Goal: Task Accomplishment & Management: Use online tool/utility

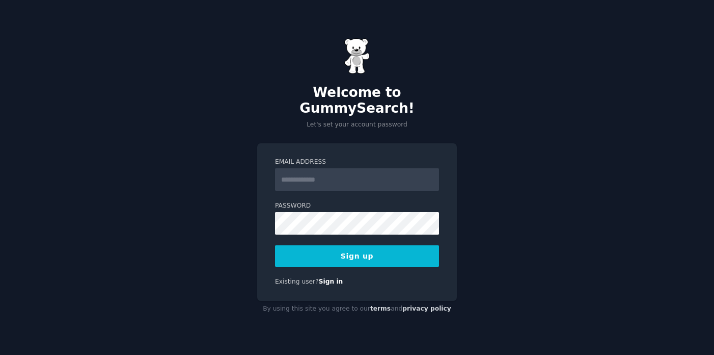
click at [343, 177] on input "Email Address" at bounding box center [357, 179] width 164 height 22
type input "**********"
click at [361, 247] on button "Sign up" at bounding box center [357, 255] width 164 height 21
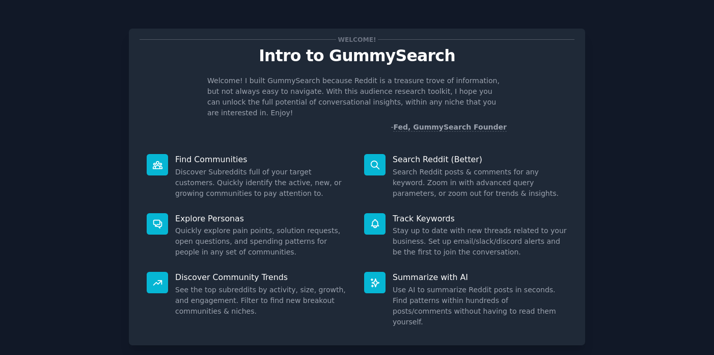
click at [665, 122] on div "Welcome! Intro to GummySearch Welcome! I built GummySearch because Reddit is a …" at bounding box center [357, 210] width 686 height 392
click at [202, 173] on dd "Discover Subreddits full of your target customers. Quickly identify the active,…" at bounding box center [262, 183] width 175 height 32
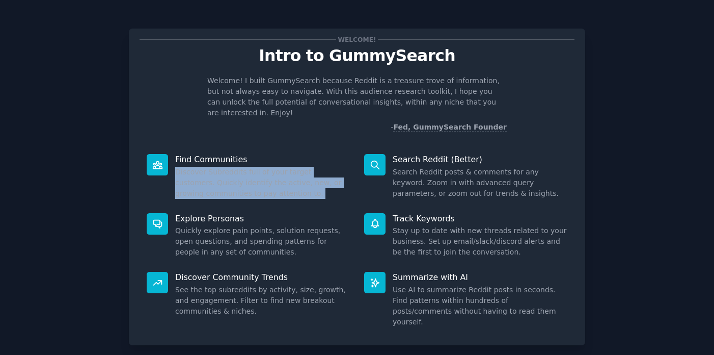
click at [202, 173] on dd "Discover Subreddits full of your target customers. Quickly identify the active,…" at bounding box center [262, 183] width 175 height 32
click at [313, 168] on dd "Discover Subreddits full of your target customers. Quickly identify the active,…" at bounding box center [262, 183] width 175 height 32
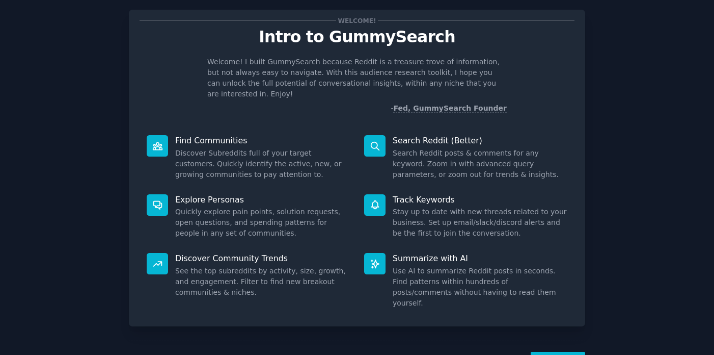
scroll to position [44, 0]
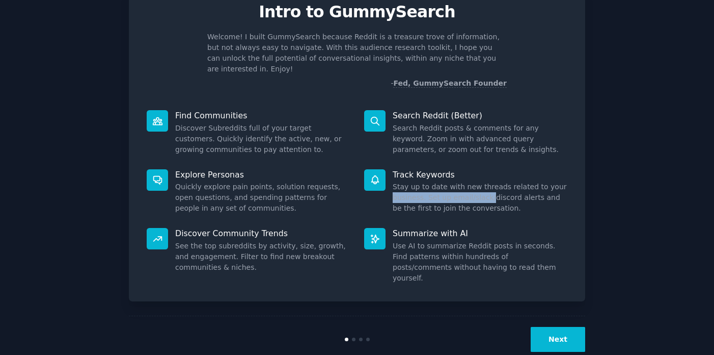
drag, startPoint x: 385, startPoint y: 182, endPoint x: 486, endPoint y: 181, distance: 100.9
click at [486, 181] on div "Track Keywords Stay up to date with new threads related to your business. Set u…" at bounding box center [466, 191] width 218 height 59
click at [486, 181] on dd "Stay up to date with new threads related to your business. Set up email/slack/d…" at bounding box center [480, 197] width 175 height 32
click at [565, 328] on button "Next" at bounding box center [558, 339] width 55 height 25
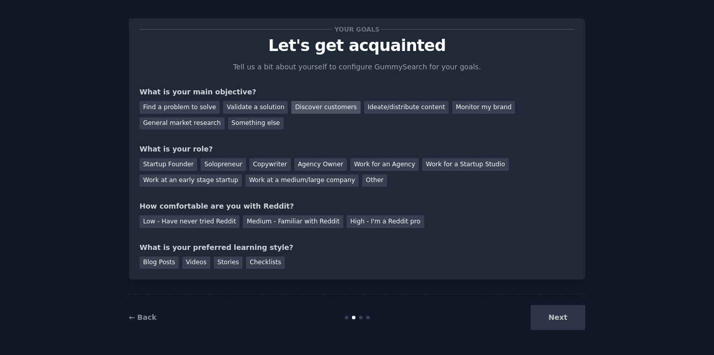
click at [312, 108] on div "Discover customers" at bounding box center [325, 107] width 69 height 13
click at [179, 180] on div "Work at an early stage startup" at bounding box center [191, 180] width 102 height 13
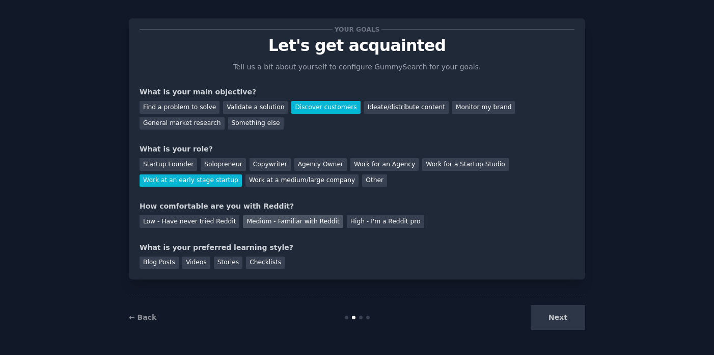
click at [292, 225] on div "Medium - Familiar with Reddit" at bounding box center [293, 221] width 100 height 13
click at [182, 266] on div "Videos" at bounding box center [196, 262] width 28 height 13
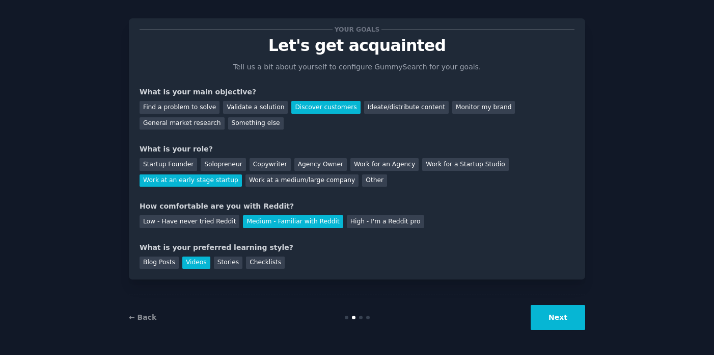
click at [281, 259] on div "Blog Posts Videos Stories Checklists" at bounding box center [357, 261] width 435 height 16
click at [274, 259] on div "Checklists" at bounding box center [265, 262] width 39 height 13
click at [189, 263] on div "Videos" at bounding box center [196, 262] width 28 height 13
click at [549, 321] on button "Next" at bounding box center [558, 317] width 55 height 25
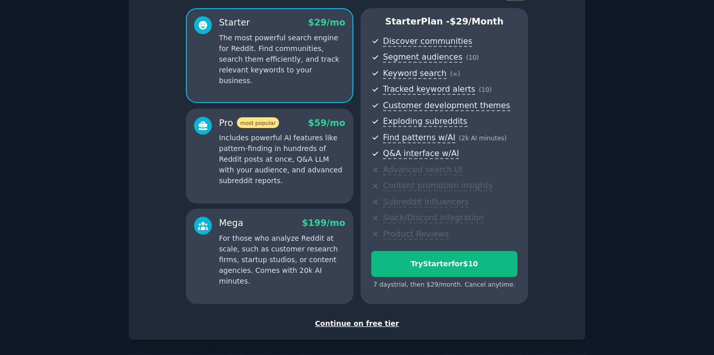
scroll to position [84, 0]
click at [362, 323] on div "Continue on free tier" at bounding box center [357, 322] width 435 height 11
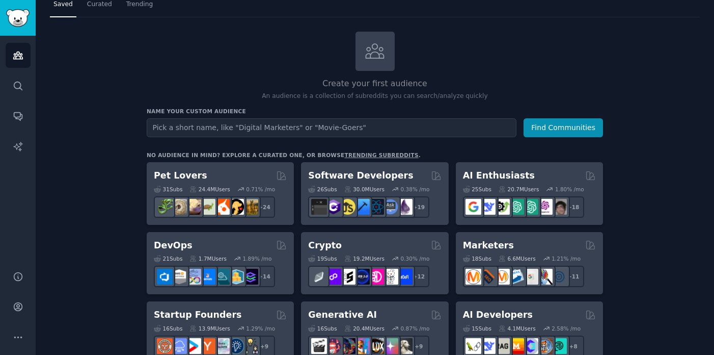
scroll to position [37, 0]
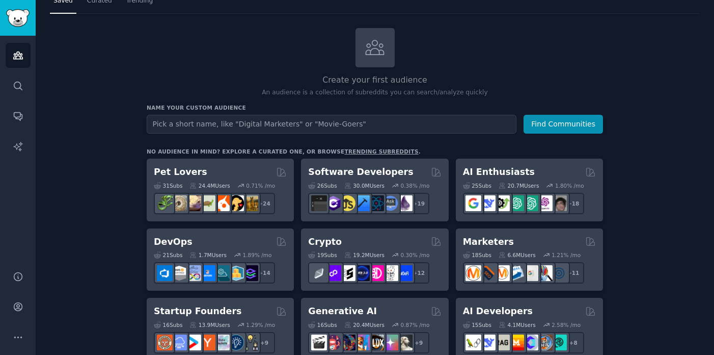
click at [296, 125] on input "text" at bounding box center [332, 124] width 370 height 19
click at [267, 126] on input "text" at bounding box center [332, 124] width 370 height 19
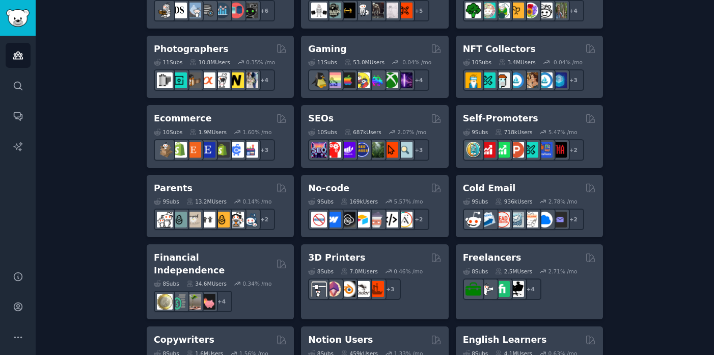
scroll to position [508, 0]
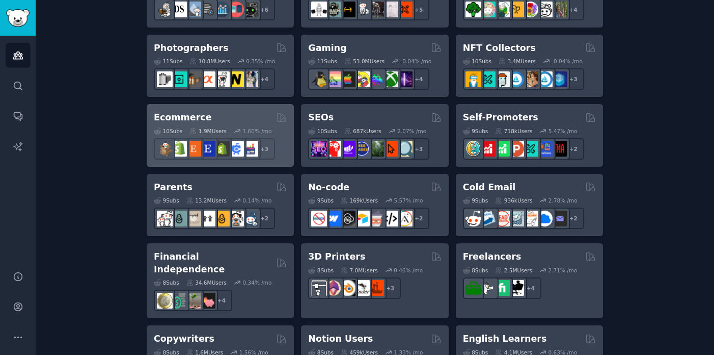
click at [204, 112] on div "Ecommerce" at bounding box center [220, 117] width 133 height 13
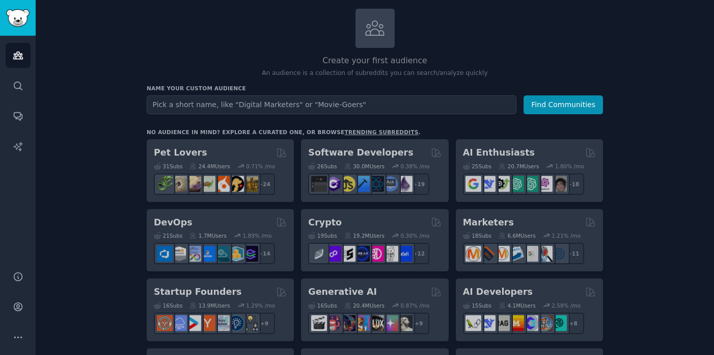
scroll to position [0, 0]
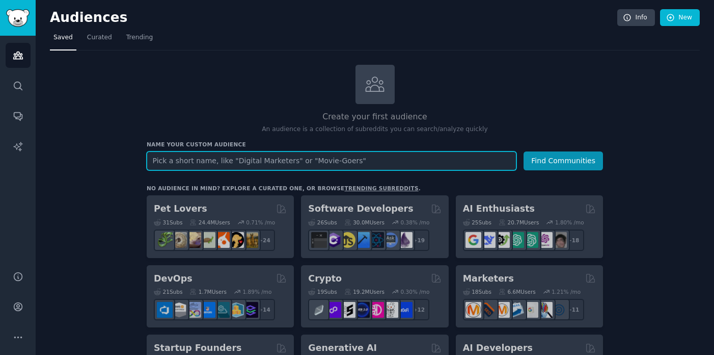
click at [337, 161] on input "text" at bounding box center [332, 160] width 370 height 19
type input "c"
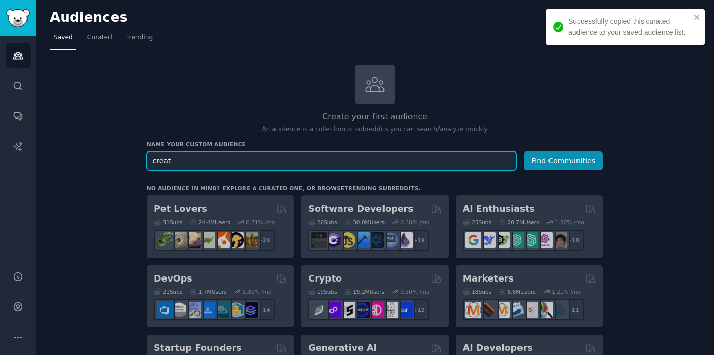
type input "creato"
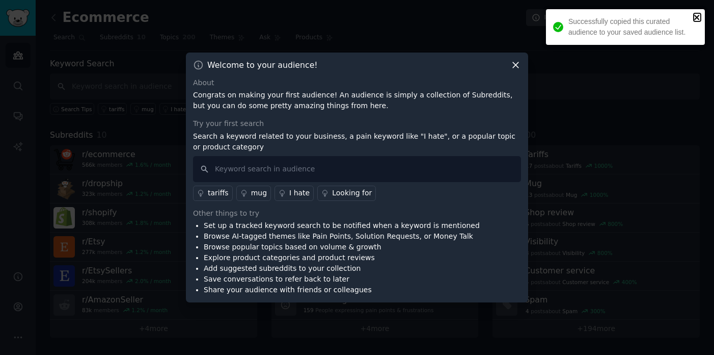
click at [696, 17] on icon "close" at bounding box center [696, 17] width 5 height 5
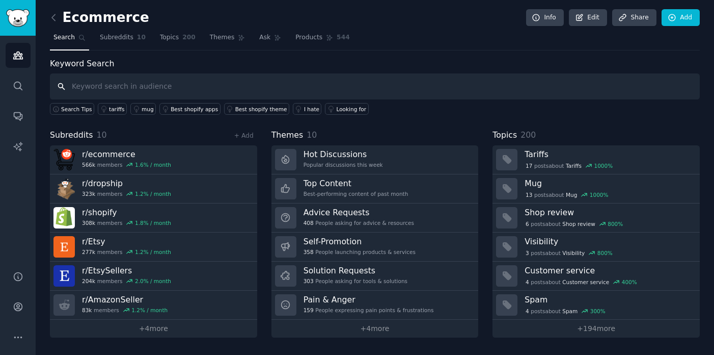
click at [220, 87] on input "text" at bounding box center [375, 86] width 650 height 26
click at [216, 84] on input "text" at bounding box center [375, 86] width 650 height 26
click at [126, 351] on div "Ecommerce Info Edit Share Add Search Subreddits 10 Topics 200 Themes Ask Produc…" at bounding box center [375, 177] width 679 height 355
click at [162, 90] on input "text" at bounding box center [375, 86] width 650 height 26
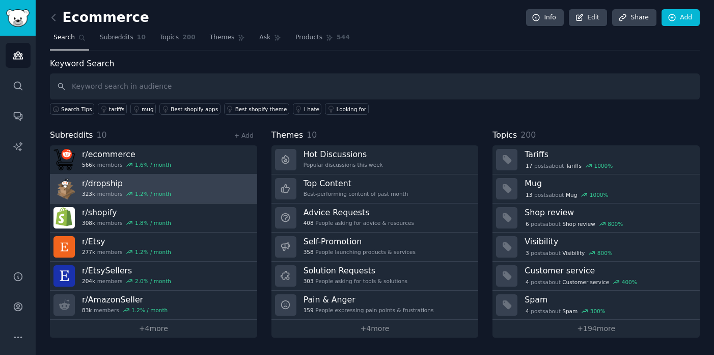
click at [180, 183] on link "r/ dropship 323k members 1.2 % / month" at bounding box center [153, 188] width 207 height 29
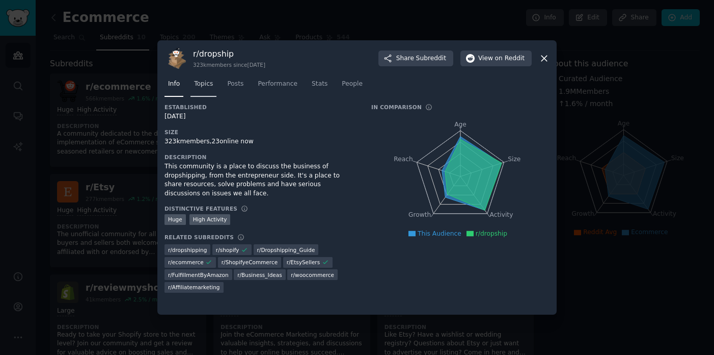
click at [204, 87] on span "Topics" at bounding box center [203, 83] width 19 height 9
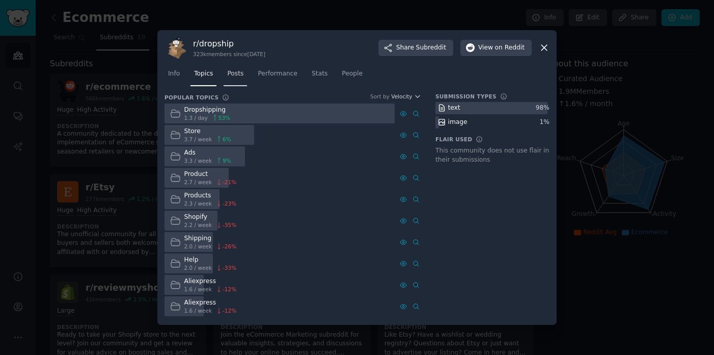
click at [239, 82] on link "Posts" at bounding box center [235, 76] width 23 height 21
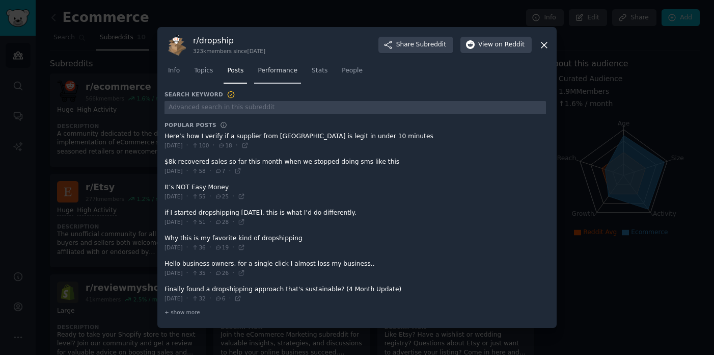
click at [272, 78] on link "Performance" at bounding box center [277, 73] width 47 height 21
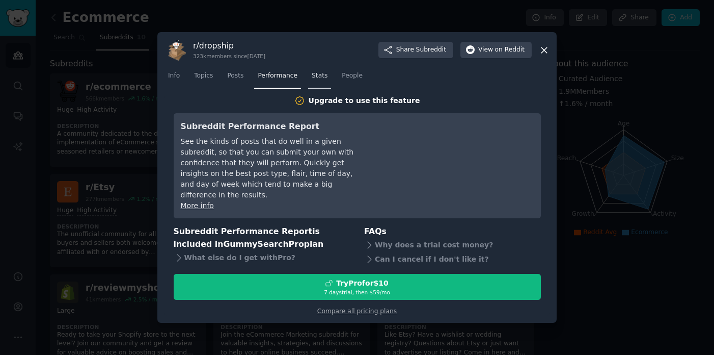
click at [320, 81] on span "Stats" at bounding box center [320, 75] width 16 height 9
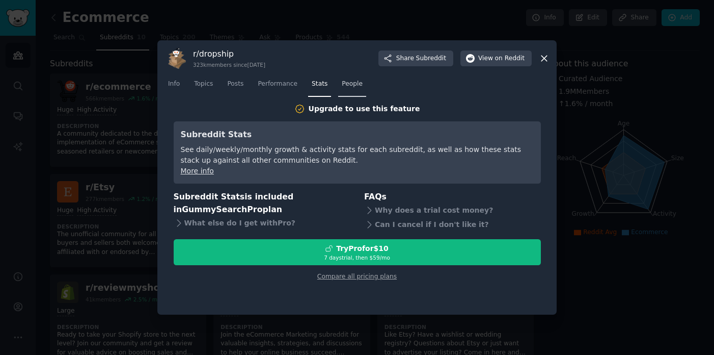
click at [353, 81] on span "People" at bounding box center [352, 83] width 21 height 9
click at [176, 86] on span "Info" at bounding box center [174, 83] width 12 height 9
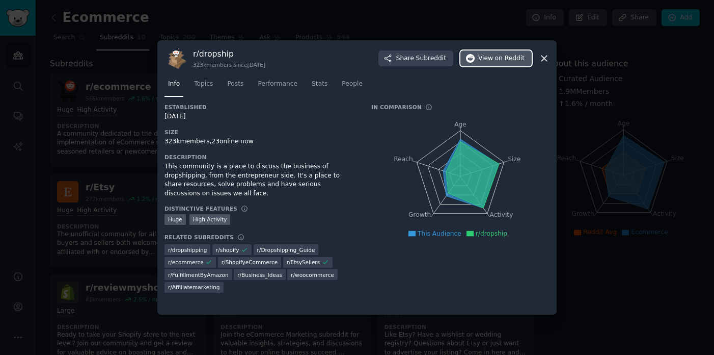
click at [507, 56] on span "on Reddit" at bounding box center [510, 58] width 30 height 9
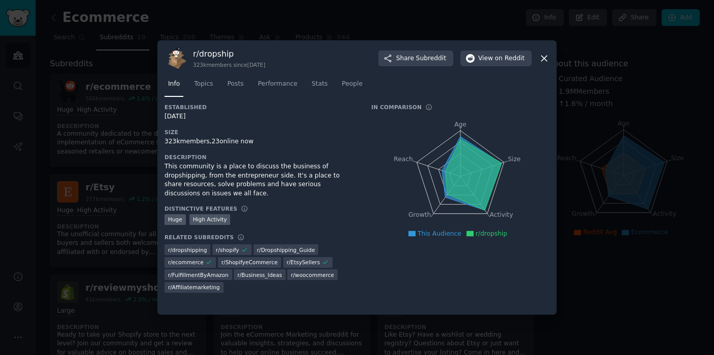
click at [543, 59] on icon at bounding box center [545, 59] width 6 height 6
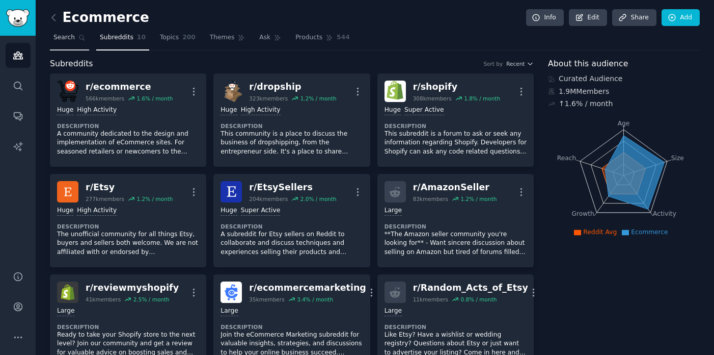
click at [71, 43] on link "Search" at bounding box center [69, 40] width 39 height 21
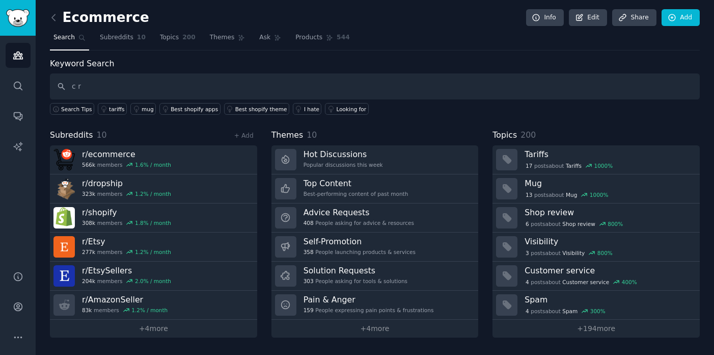
type input "c"
type input "creator"
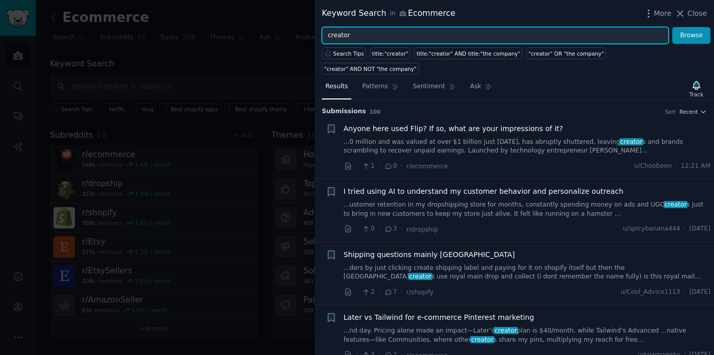
click at [387, 34] on input "creator" at bounding box center [495, 35] width 347 height 17
type input "c"
type input "content creator"
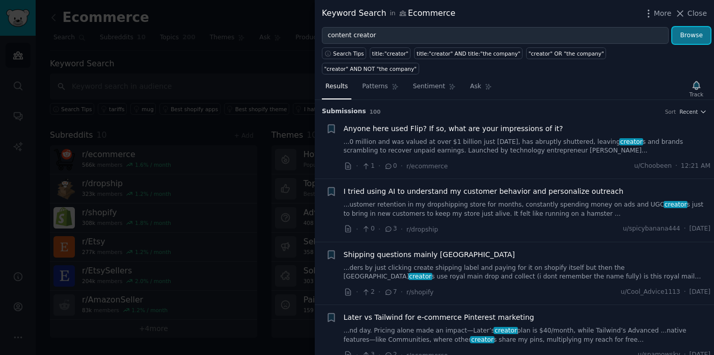
click at [685, 37] on button "Browse" at bounding box center [692, 35] width 38 height 17
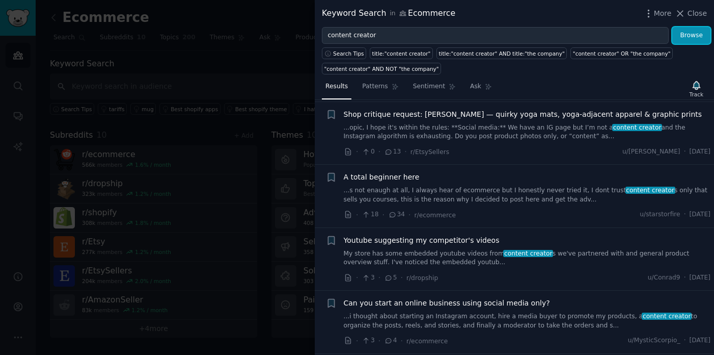
scroll to position [420, 0]
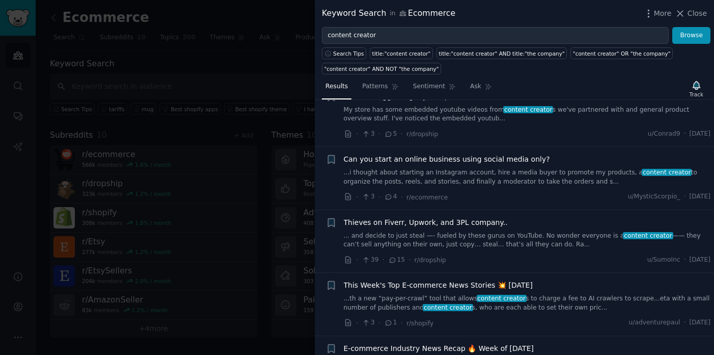
click at [167, 87] on div at bounding box center [357, 177] width 714 height 355
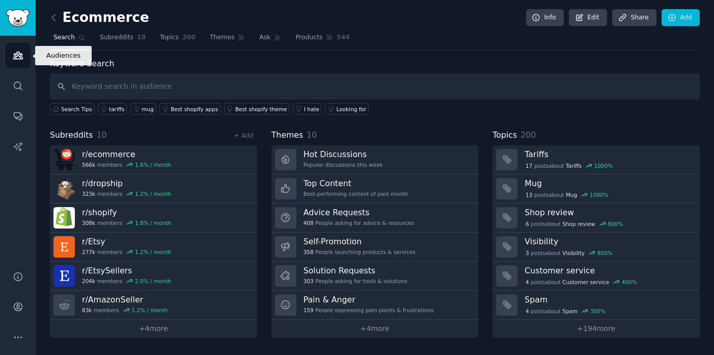
click at [18, 57] on icon "Sidebar" at bounding box center [18, 55] width 11 height 11
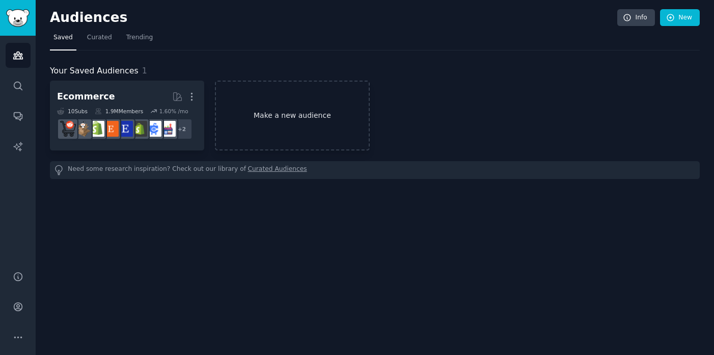
click at [350, 144] on link "Make a new audience" at bounding box center [292, 116] width 154 height 70
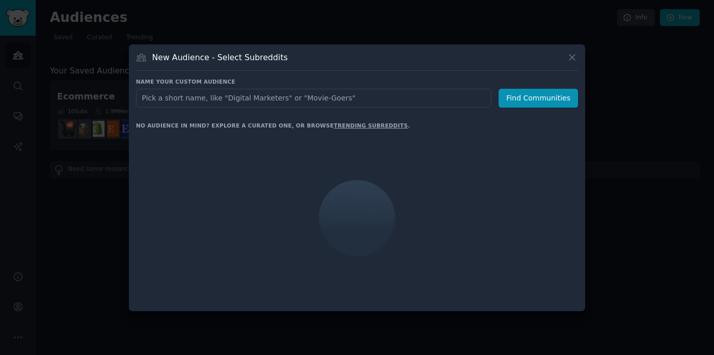
click at [301, 95] on input "text" at bounding box center [314, 98] width 356 height 19
type input "c"
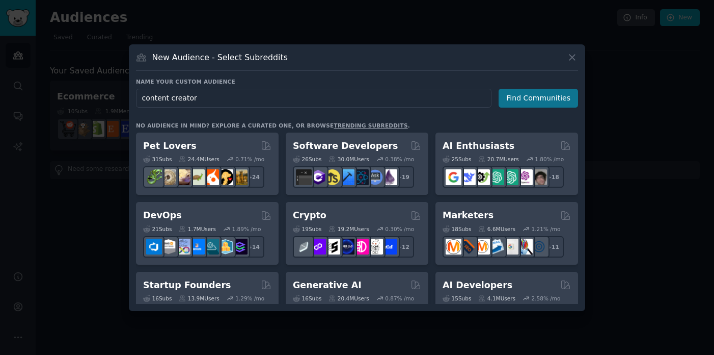
type input "content creator"
click at [544, 103] on button "Find Communities" at bounding box center [538, 98] width 79 height 19
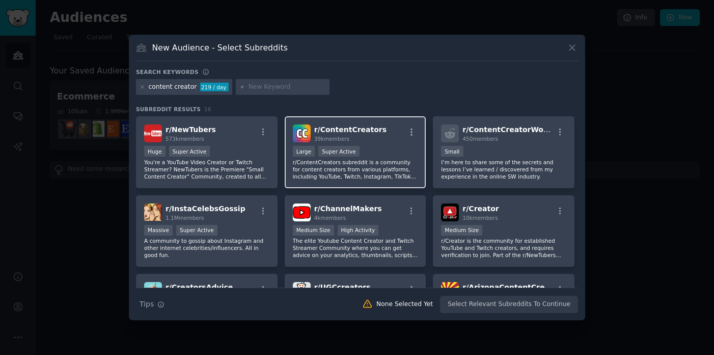
click at [385, 175] on p "r/ContentCreators subreddit is a community for content creators from various pl…" at bounding box center [355, 168] width 125 height 21
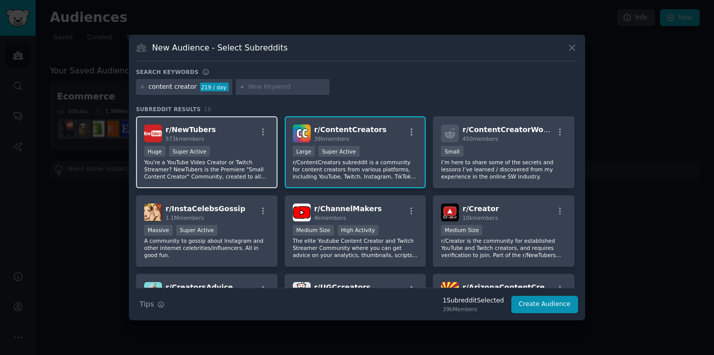
click at [215, 173] on p "You're a YouTube Video Creator or Twitch Streamer? NewTubers is the Premiere "S…" at bounding box center [206, 168] width 125 height 21
click at [391, 177] on p "r/ContentCreators subreddit is a community for content creators from various pl…" at bounding box center [355, 168] width 125 height 21
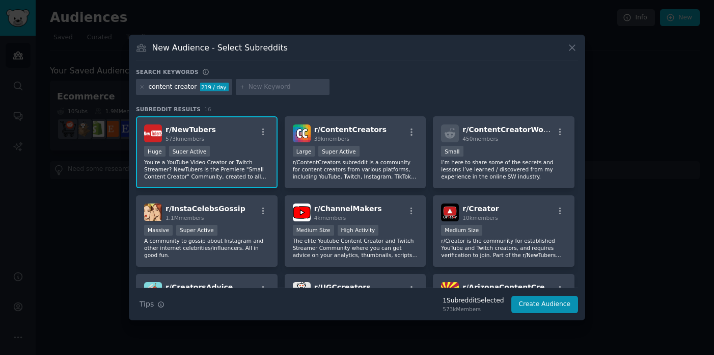
click at [204, 170] on p "You're a YouTube Video Creator or Twitch Streamer? NewTubers is the Premiere "S…" at bounding box center [206, 168] width 125 height 21
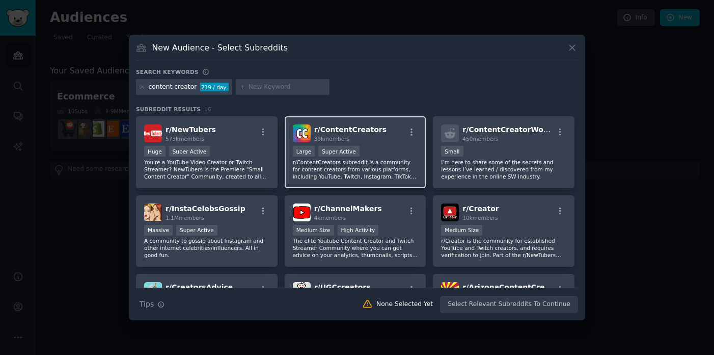
click at [364, 186] on div "r/ ContentCreators 39k members 10,000 - 100,000 members Large Super Active r/Co…" at bounding box center [356, 152] width 142 height 72
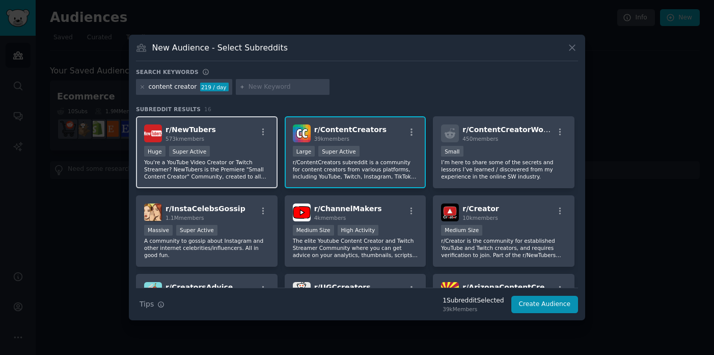
click at [208, 165] on p "You're a YouTube Video Creator or Twitch Streamer? NewTubers is the Premiere "S…" at bounding box center [206, 168] width 125 height 21
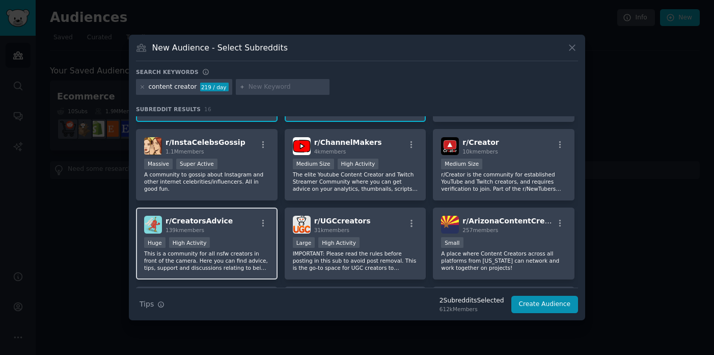
scroll to position [68, 0]
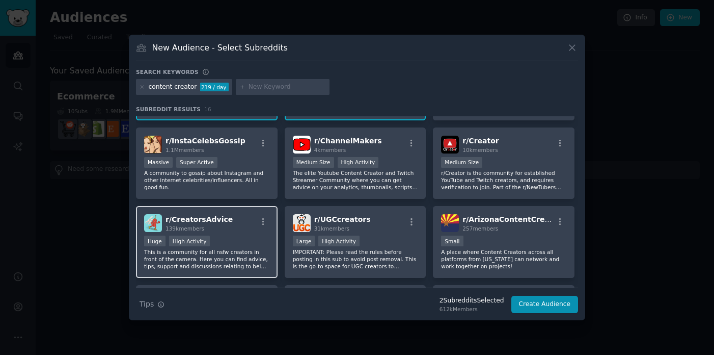
click at [237, 267] on p "This is a community for all nsfw creators in front of the camera. Here you can …" at bounding box center [206, 258] width 125 height 21
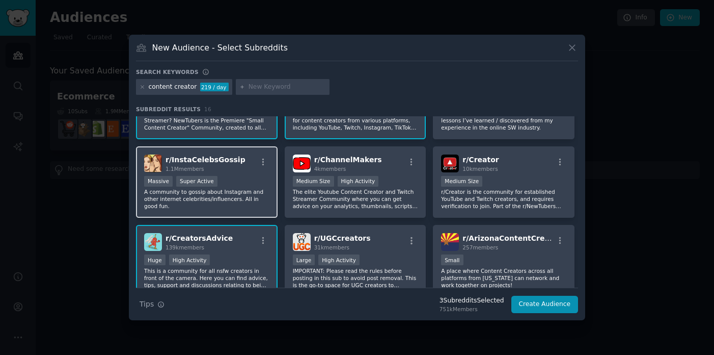
scroll to position [0, 0]
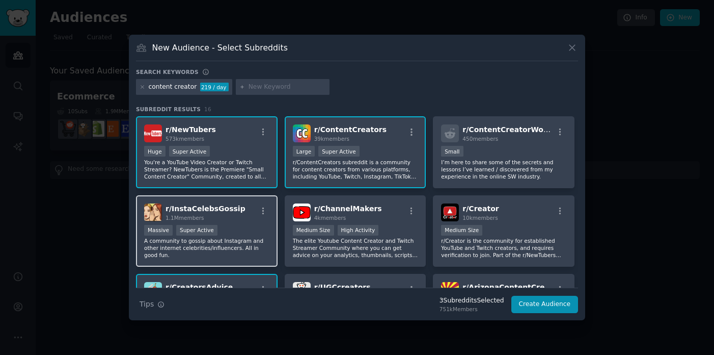
click at [244, 243] on p "A community to gossip about Instagram and other internet celebrities/influencer…" at bounding box center [206, 247] width 125 height 21
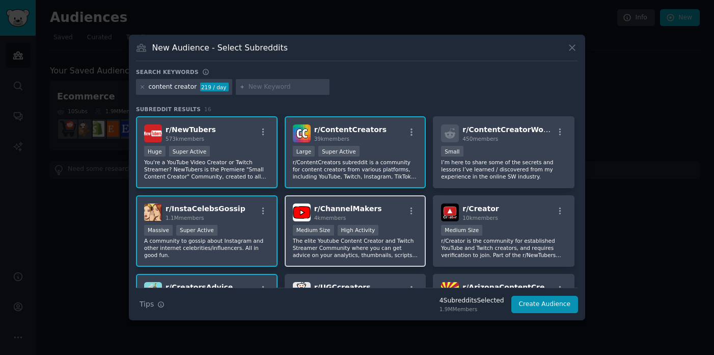
click at [391, 263] on div "r/ ChannelMakers 4k members >= 80th percentile for submissions / day Medium Siz…" at bounding box center [356, 231] width 142 height 72
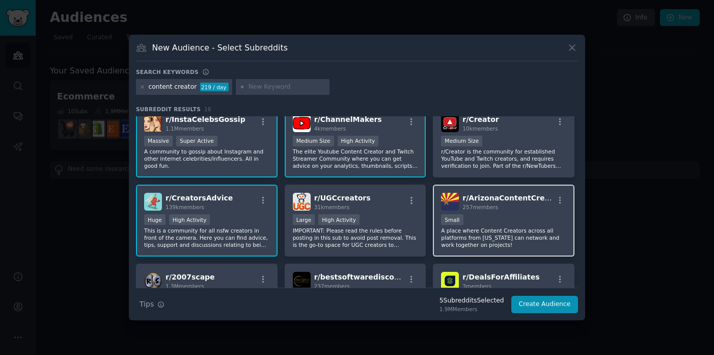
scroll to position [91, 0]
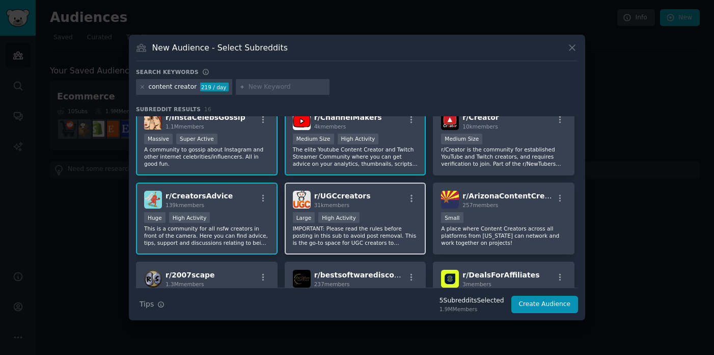
click at [403, 247] on div "r/ UGCcreators 31k members >= 80th percentile for submissions / day Large High …" at bounding box center [356, 218] width 142 height 72
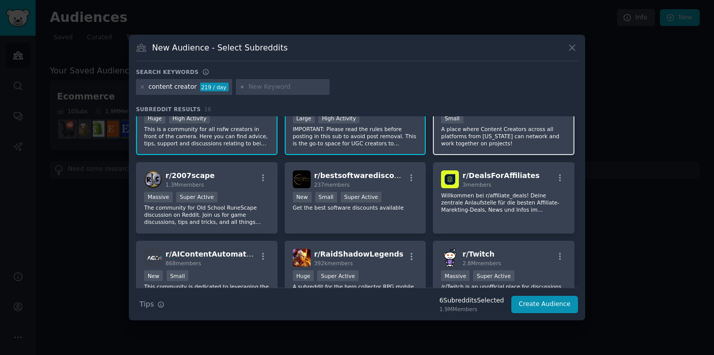
scroll to position [192, 0]
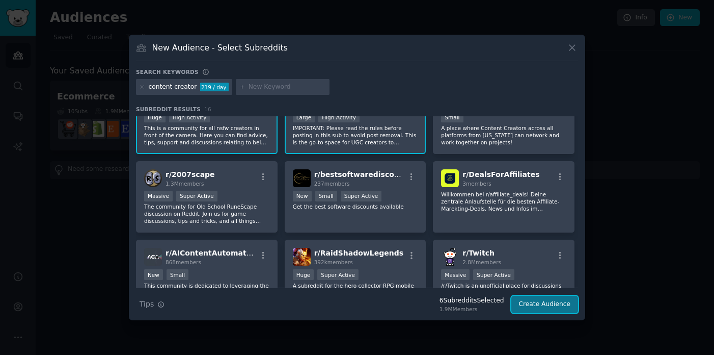
click at [530, 300] on button "Create Audience" at bounding box center [545, 304] width 67 height 17
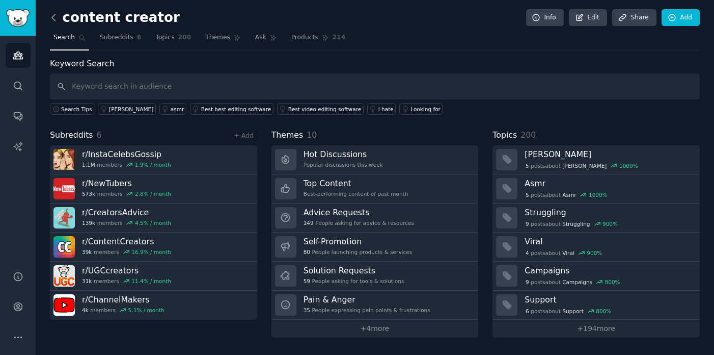
click at [54, 19] on icon at bounding box center [53, 17] width 11 height 11
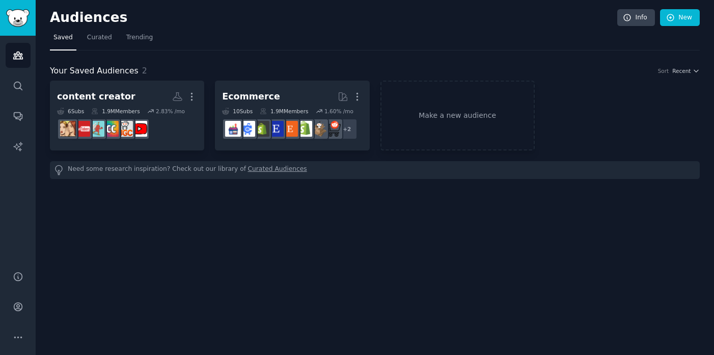
click at [228, 236] on div "Audiences Info New Saved Curated Trending Your Saved Audiences 2 Sort Recent co…" at bounding box center [375, 177] width 679 height 355
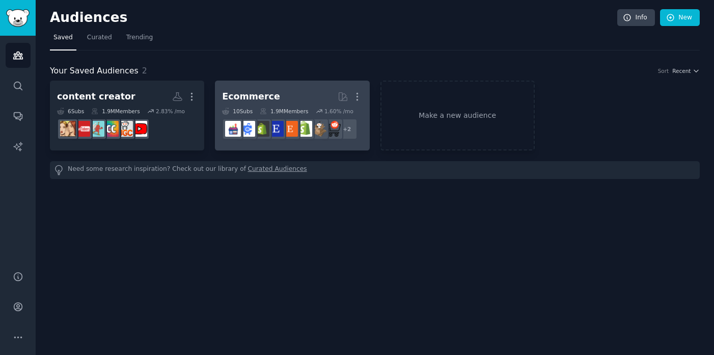
click at [316, 95] on h2 "Ecommerce More" at bounding box center [292, 97] width 140 height 18
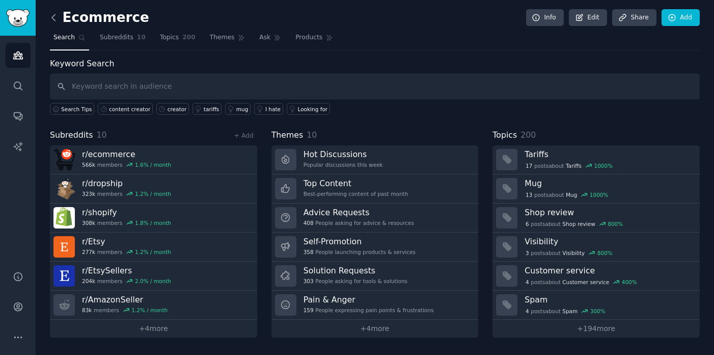
click at [56, 16] on icon at bounding box center [53, 17] width 11 height 11
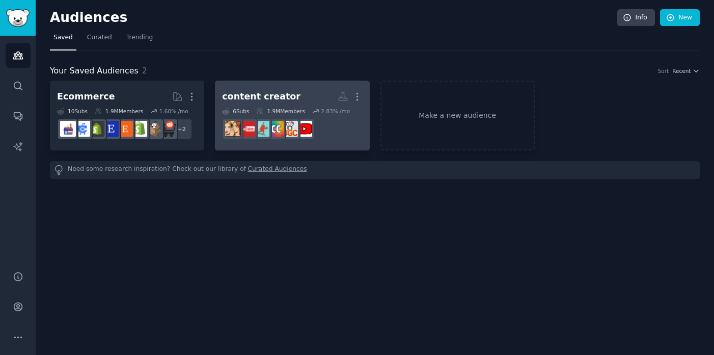
click at [307, 99] on h2 "content creator More" at bounding box center [292, 97] width 140 height 18
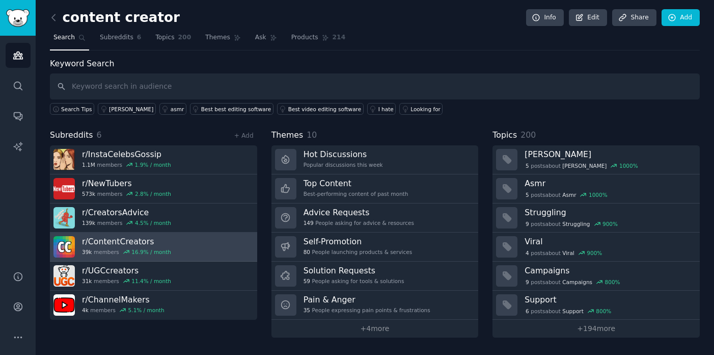
click at [202, 253] on link "r/ ContentCreators 39k members 16.9 % / month" at bounding box center [153, 246] width 207 height 29
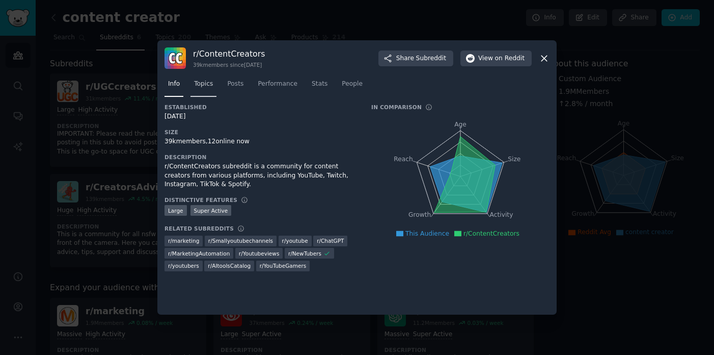
click at [215, 79] on link "Topics" at bounding box center [204, 86] width 26 height 21
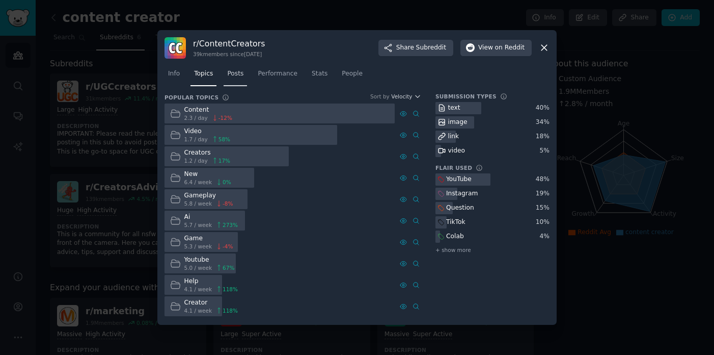
click at [235, 79] on link "Posts" at bounding box center [235, 76] width 23 height 21
